Goal: Find specific page/section: Find specific page/section

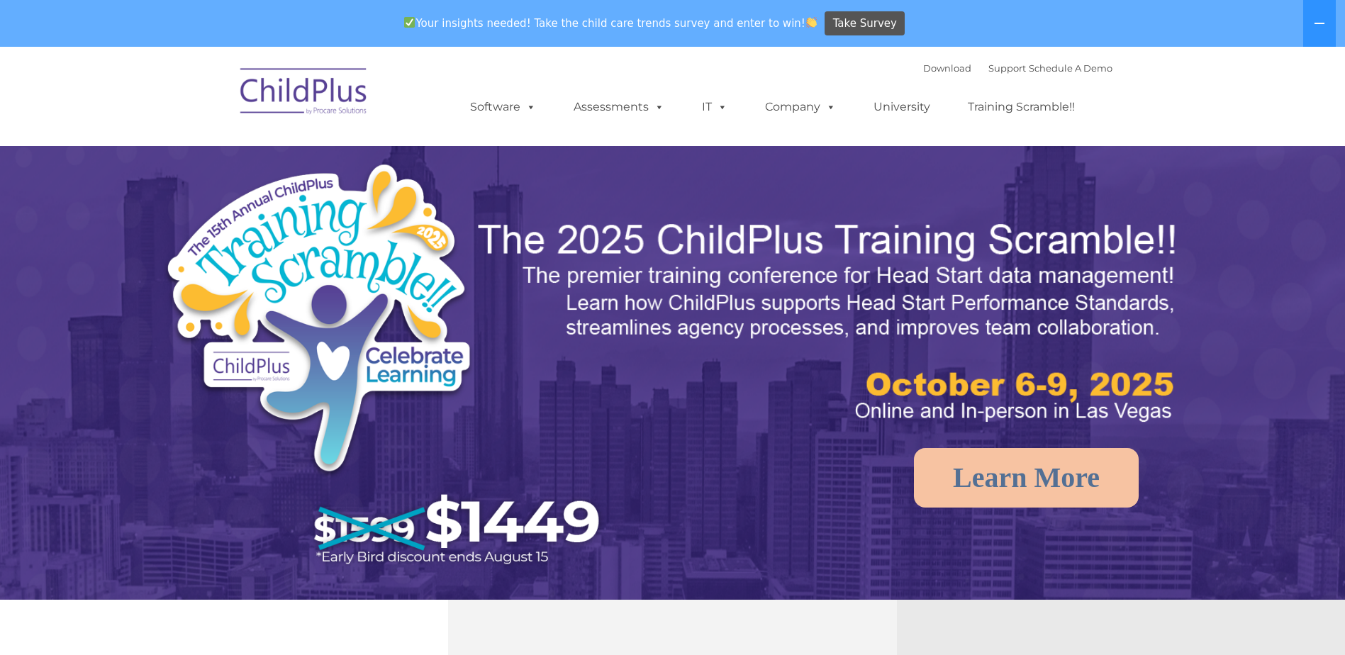
select select "MEDIUM"
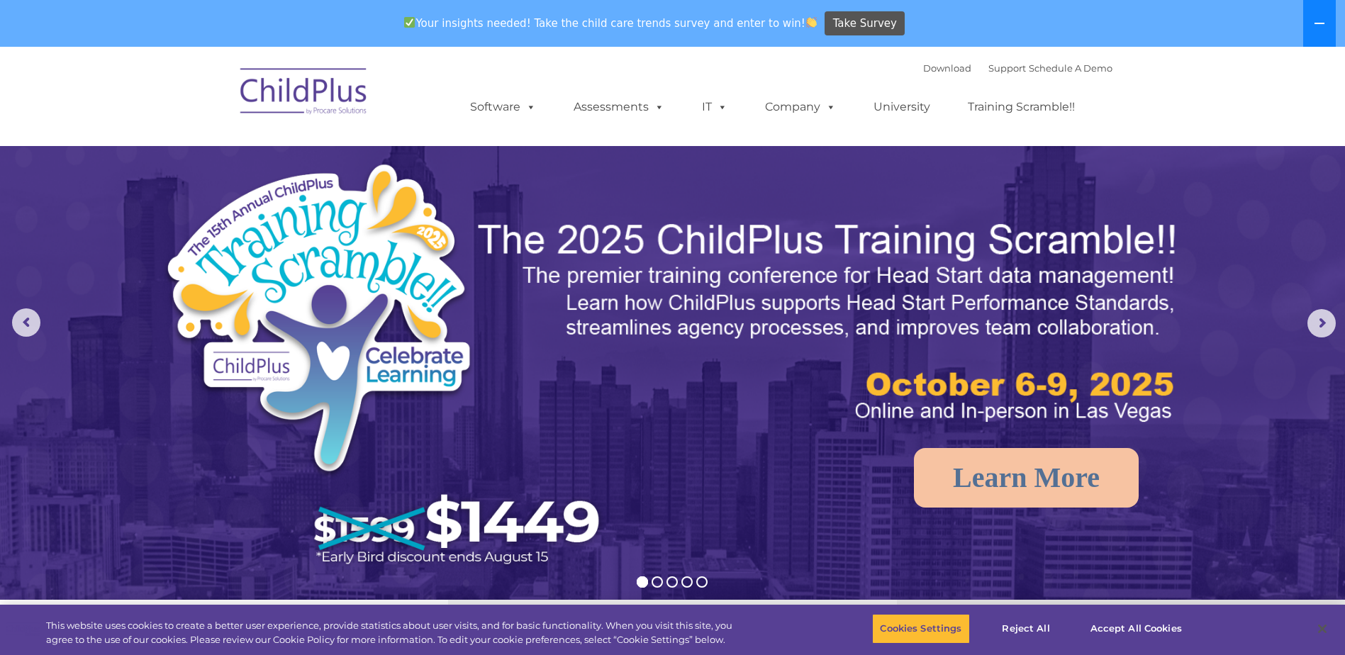
click at [1317, 11] on button at bounding box center [1319, 23] width 33 height 47
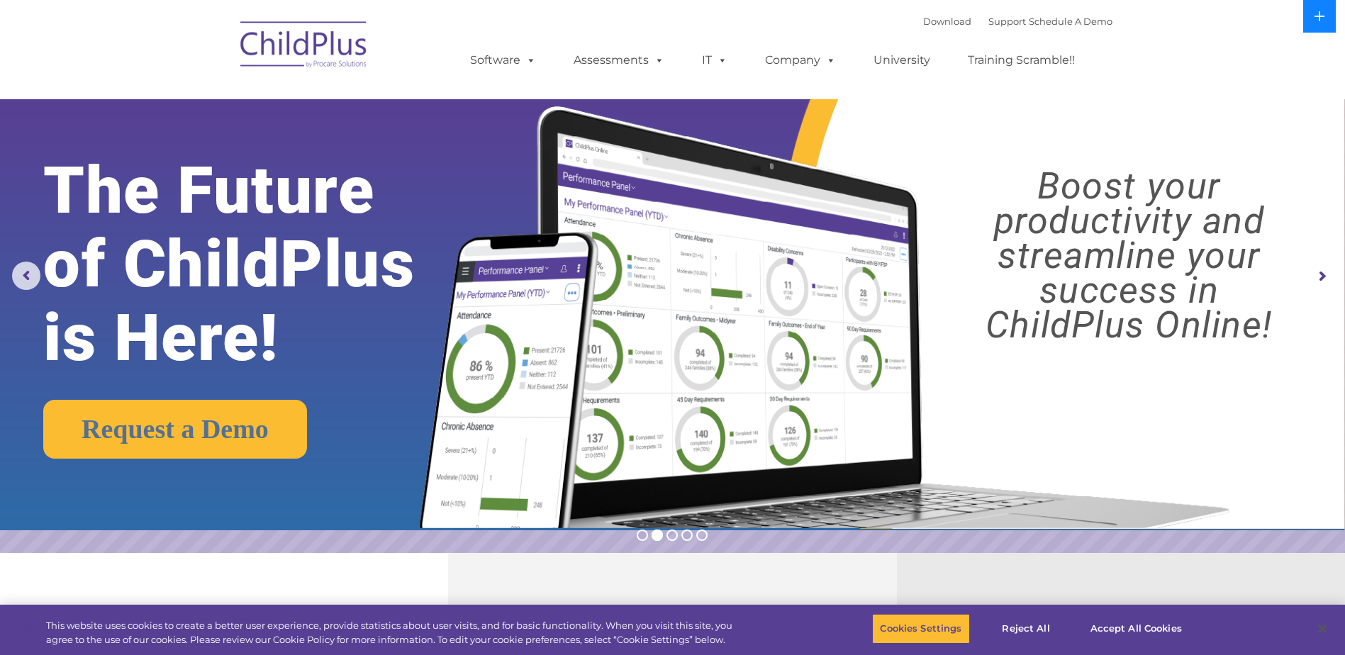
click at [1317, 11] on icon at bounding box center [1319, 16] width 11 height 11
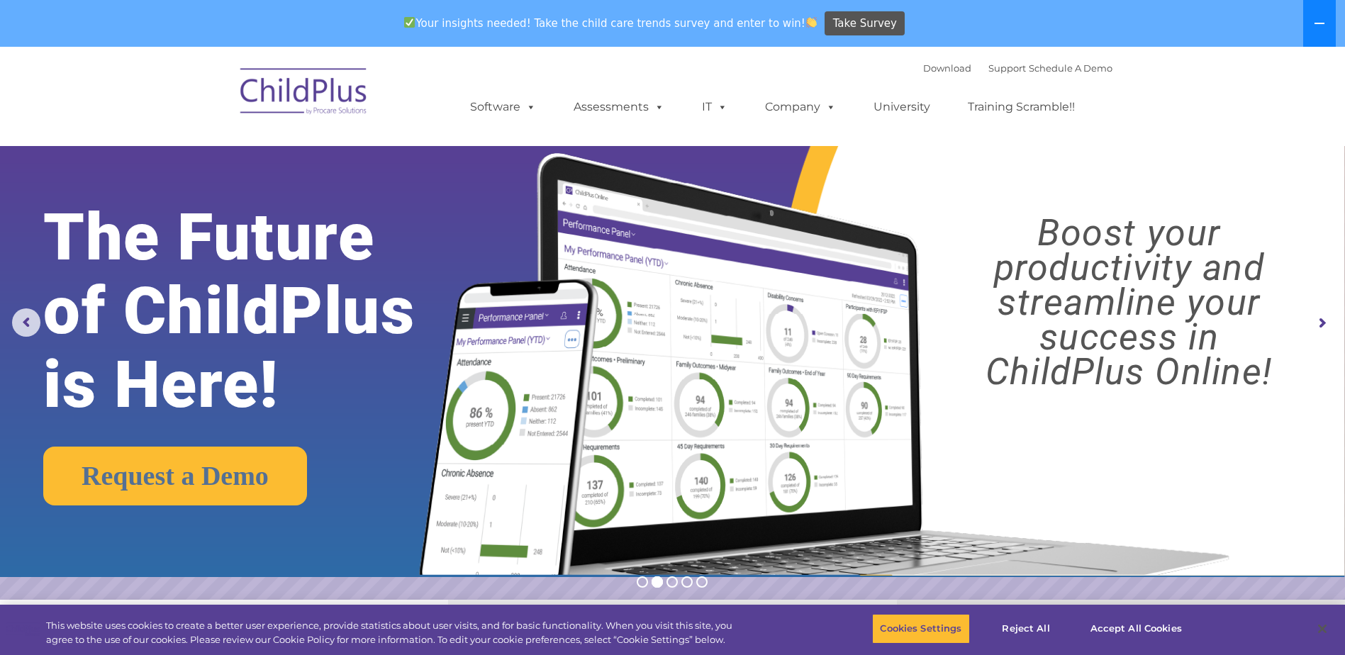
click at [1317, 11] on button at bounding box center [1319, 23] width 33 height 47
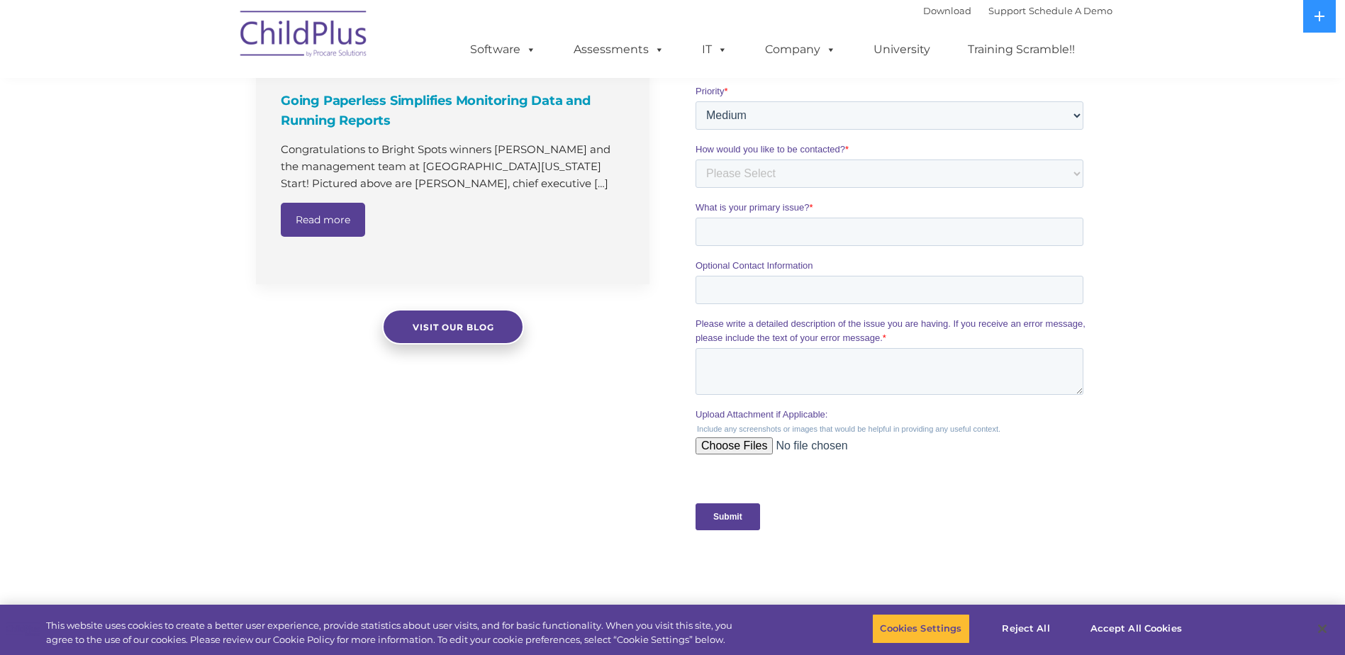
scroll to position [1100, 0]
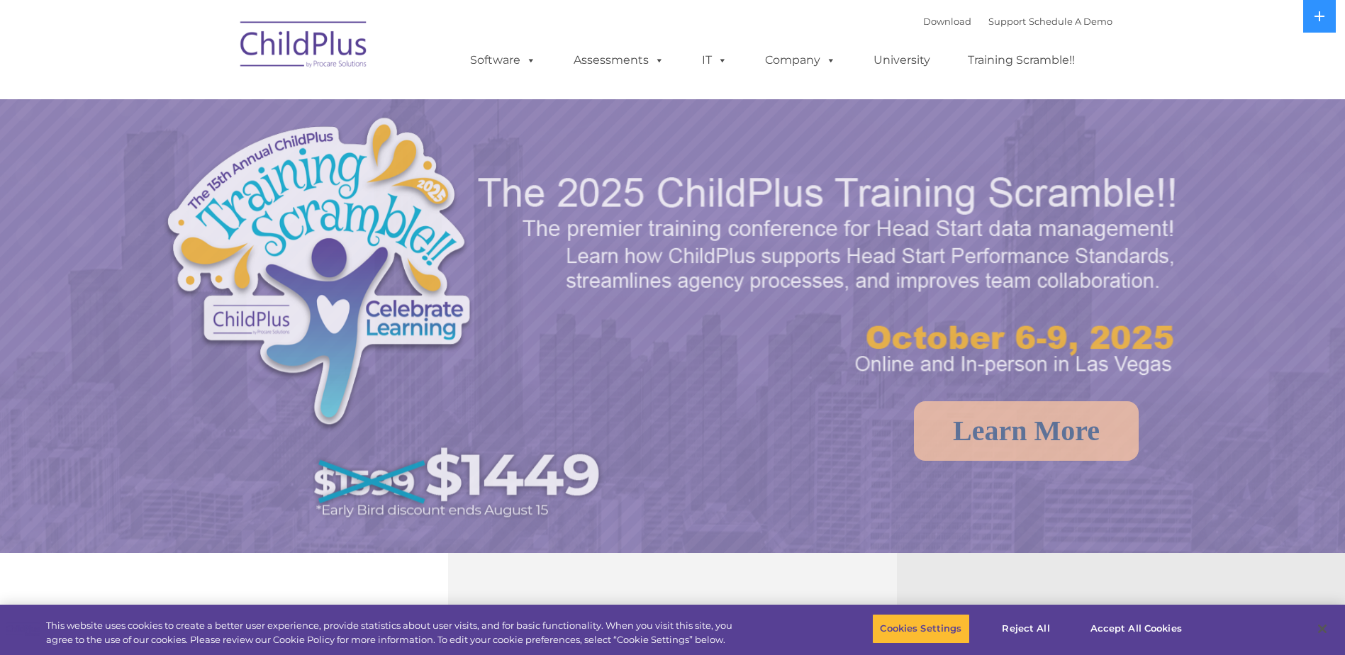
select select "MEDIUM"
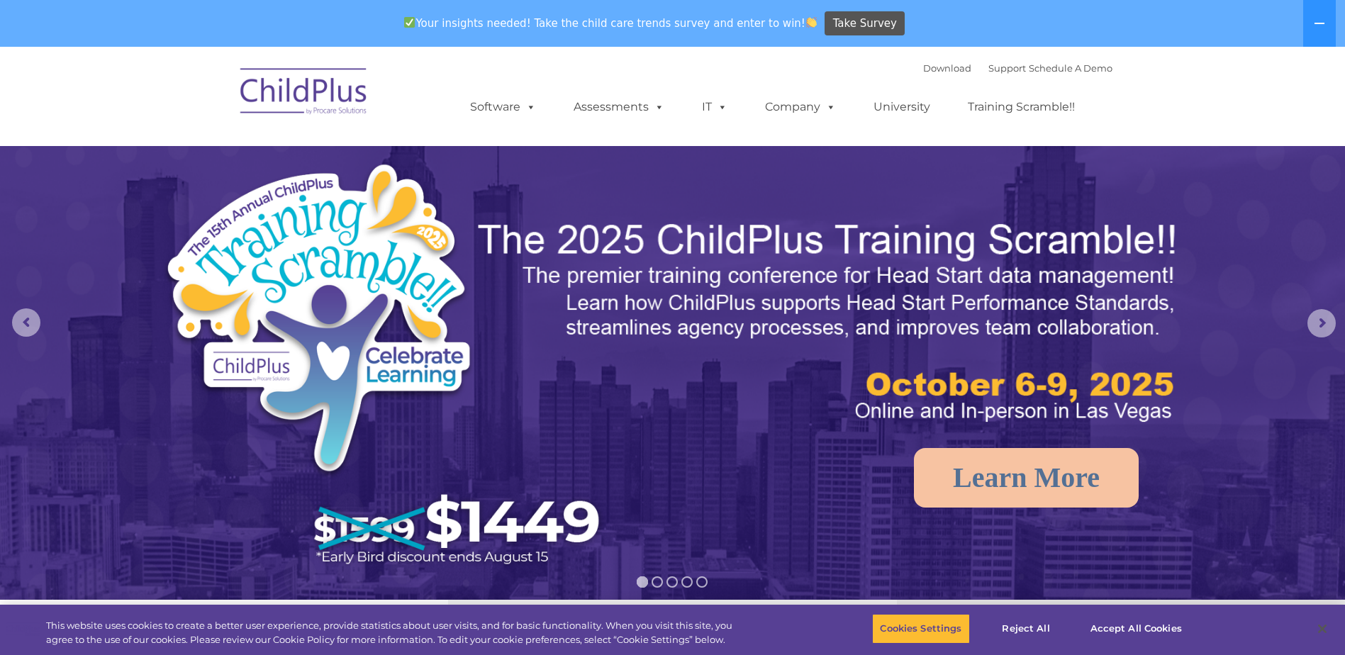
click at [330, 101] on img at bounding box center [304, 93] width 142 height 71
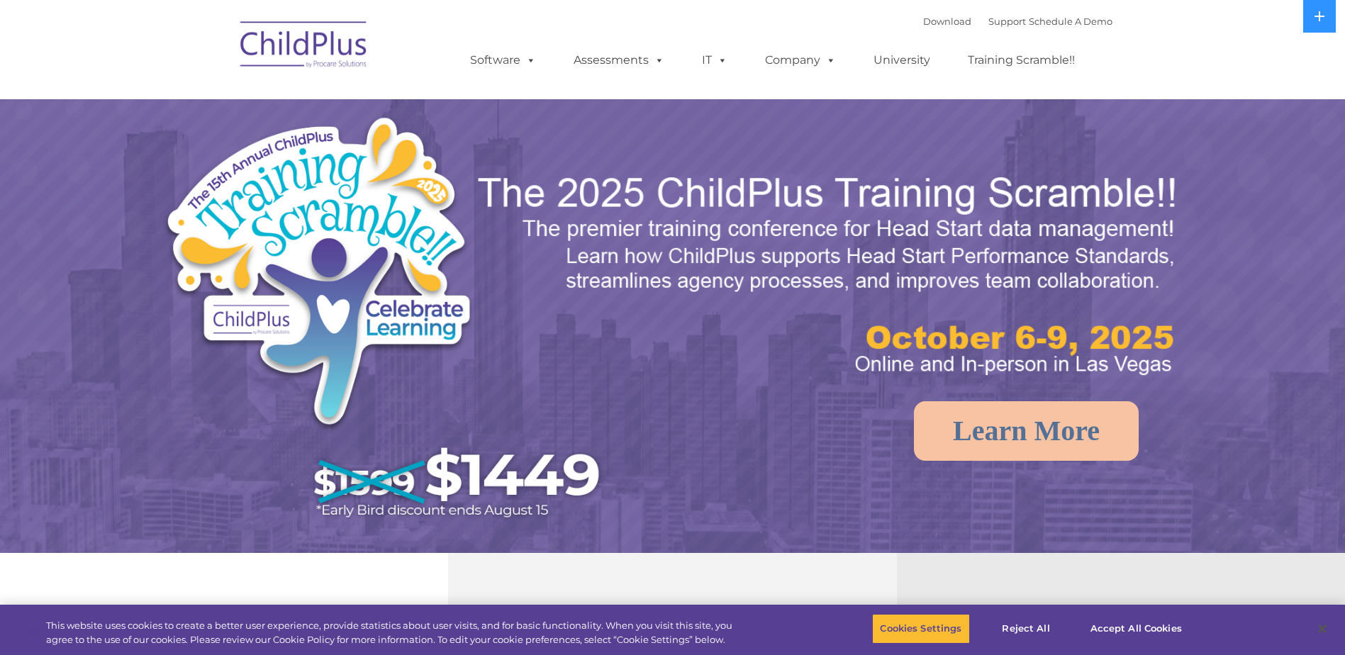
select select "MEDIUM"
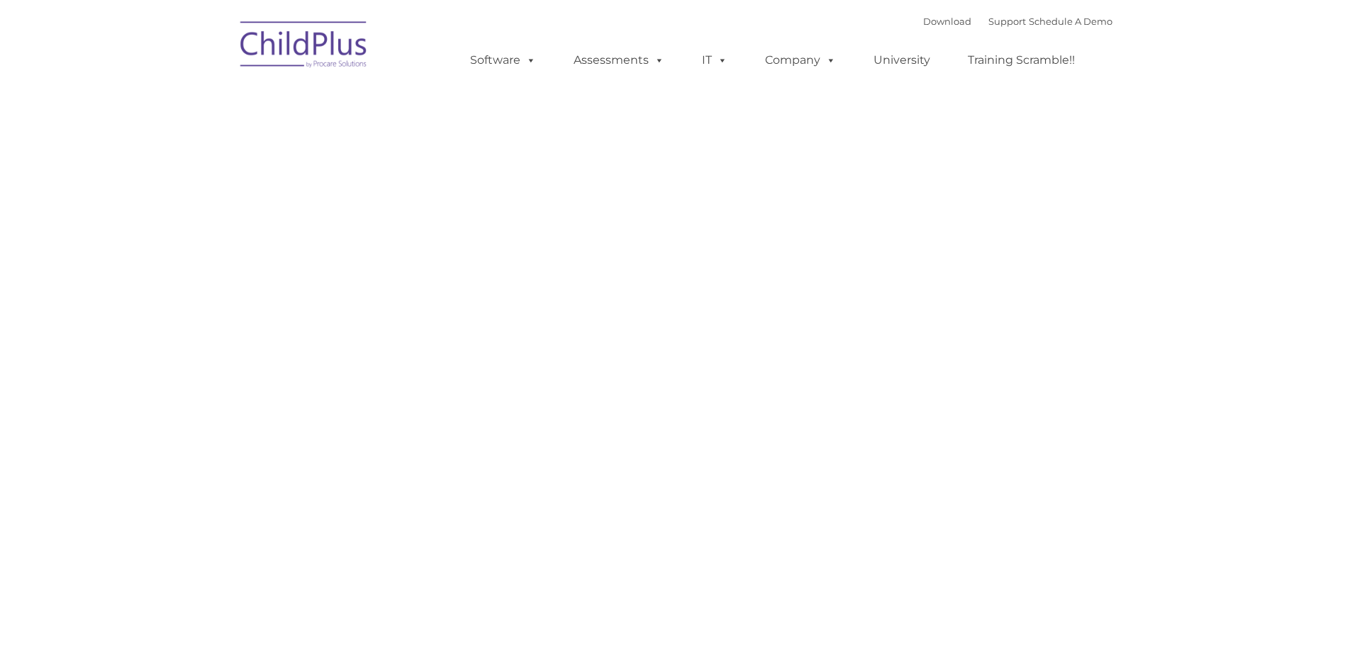
type input ""
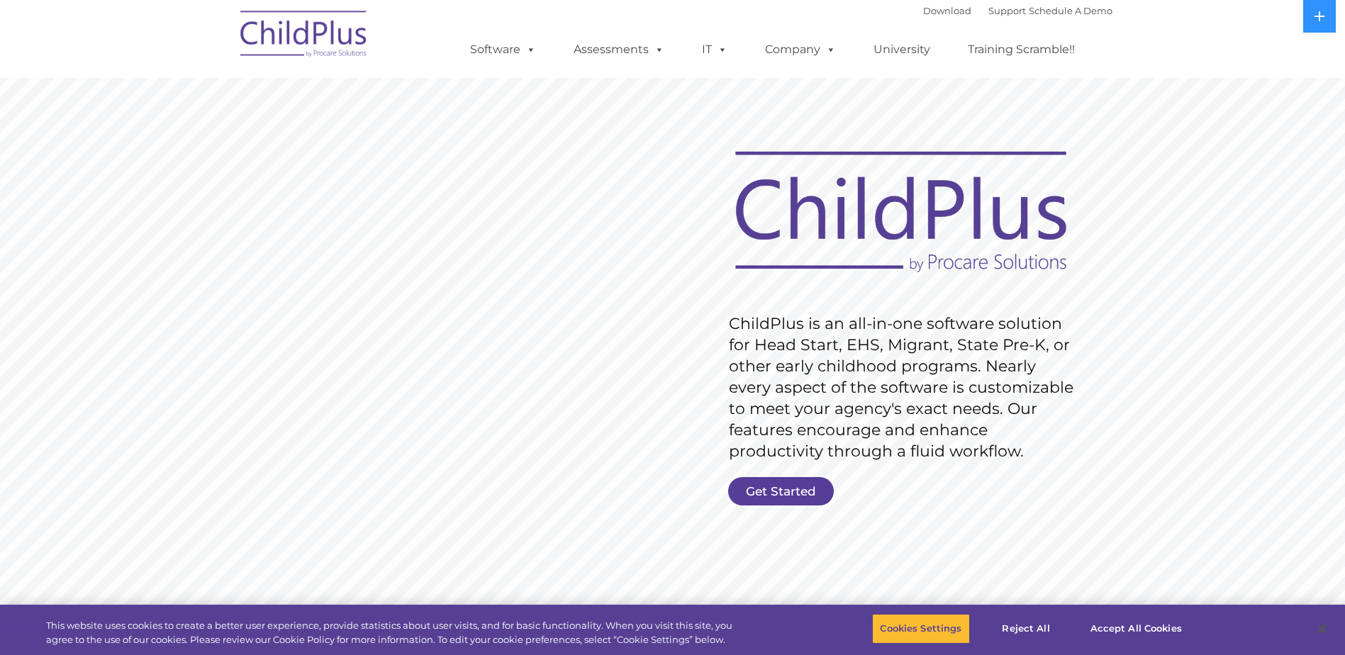
click at [795, 493] on link "Get Started" at bounding box center [781, 491] width 106 height 28
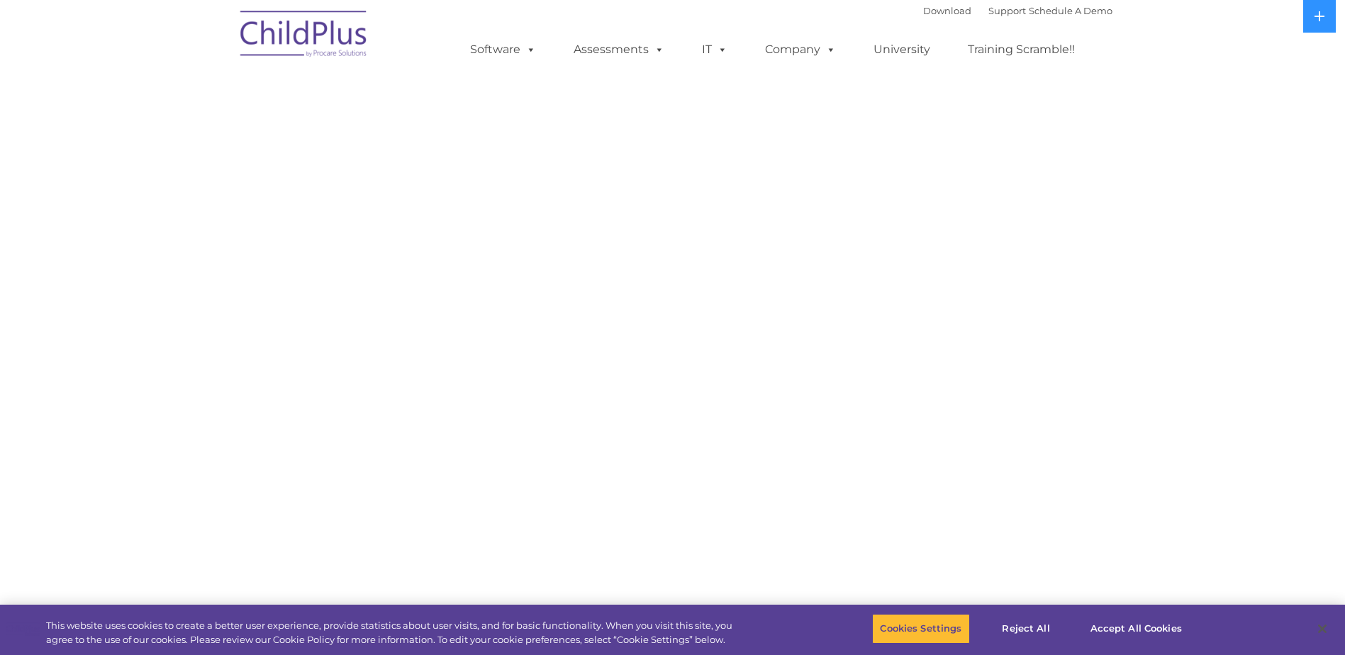
select select "MEDIUM"
